Goal: Check status: Check status

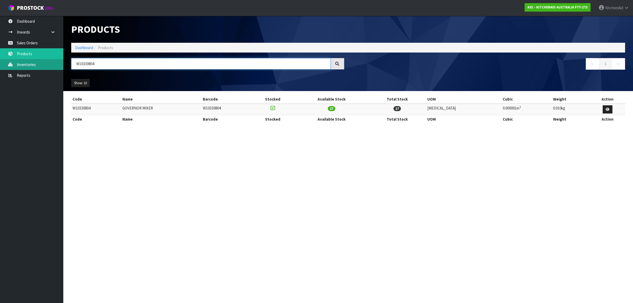
drag, startPoint x: 133, startPoint y: 61, endPoint x: 53, endPoint y: 61, distance: 79.7
click at [53, 61] on body "Toggle navigation ProStock WMS K01 - KITCHENAID AUSTRALIA PTY LTD [GEOGRAPHIC_D…" at bounding box center [316, 151] width 633 height 303
paste input "900799"
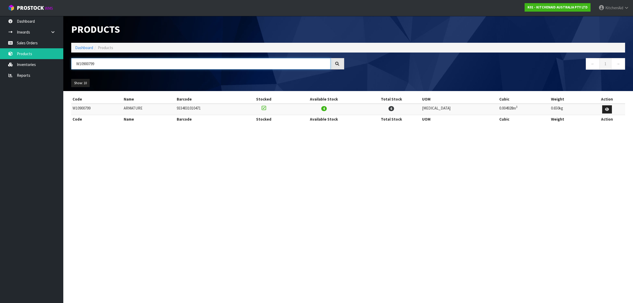
paste input "PW10112253VP"
drag, startPoint x: 118, startPoint y: 64, endPoint x: 74, endPoint y: 64, distance: 44.3
click at [74, 64] on input "WPW10112253VP" at bounding box center [200, 63] width 259 height 11
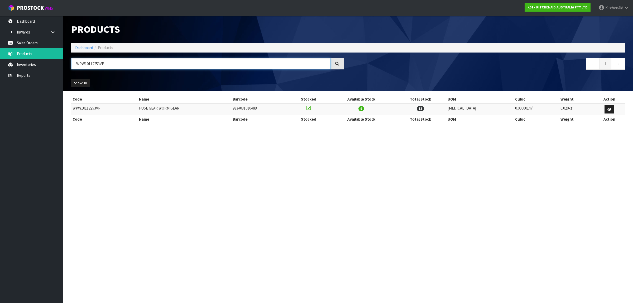
click at [127, 63] on input "WPW10112253VP" at bounding box center [200, 63] width 259 height 11
drag, startPoint x: 127, startPoint y: 63, endPoint x: 41, endPoint y: 65, distance: 86.1
click at [41, 65] on body "Toggle navigation ProStock WMS K01 - KITCHENAID AUSTRALIA PTY LTD [GEOGRAPHIC_D…" at bounding box center [316, 151] width 633 height 303
paste input "240775-1"
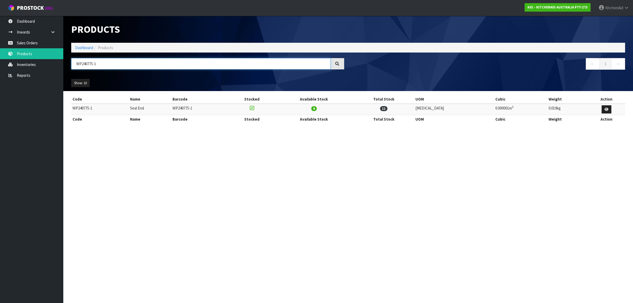
type input "WP240775-1"
click at [39, 42] on link "Sales Orders" at bounding box center [31, 42] width 63 height 11
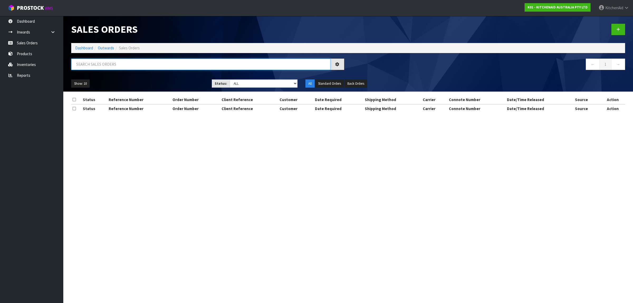
click at [124, 67] on input "text" at bounding box center [200, 64] width 259 height 11
paste input "0206823890"
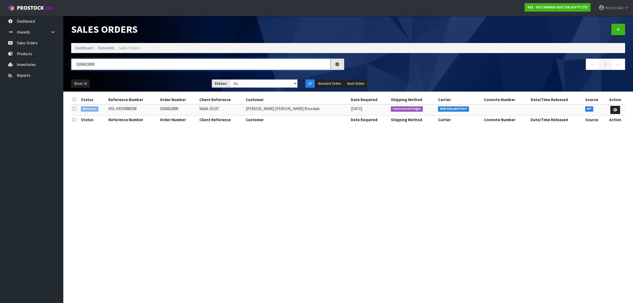
type input "0206823890"
